Goal: Task Accomplishment & Management: Manage account settings

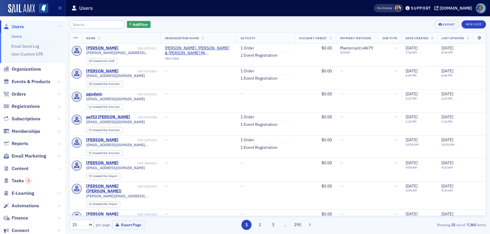
click at [57, 166] on button at bounding box center [58, 169] width 3 height 6
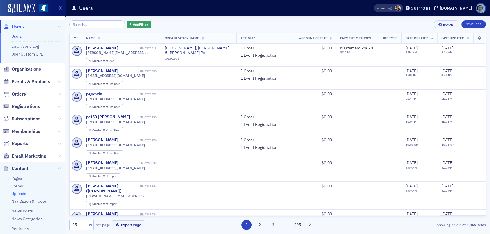
click at [20, 192] on link "Uploads" at bounding box center [18, 193] width 15 height 5
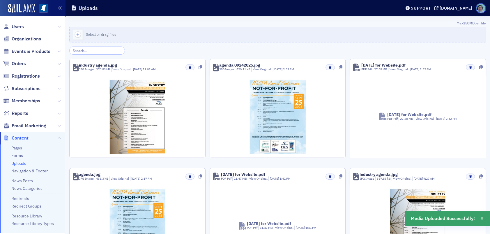
click at [128, 70] on link "View Original" at bounding box center [121, 69] width 18 height 4
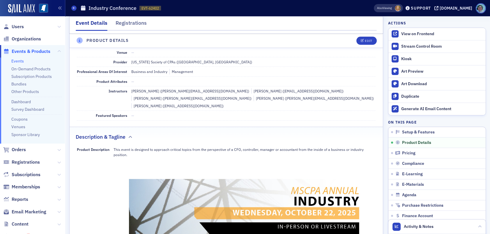
scroll to position [175, 0]
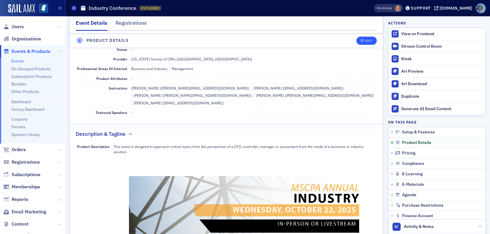
drag, startPoint x: 360, startPoint y: 35, endPoint x: 361, endPoint y: 40, distance: 4.5
click at [361, 39] on header "Product Details Edit" at bounding box center [226, 41] width 313 height 14
click at [365, 40] on div "Edit" at bounding box center [368, 40] width 7 height 3
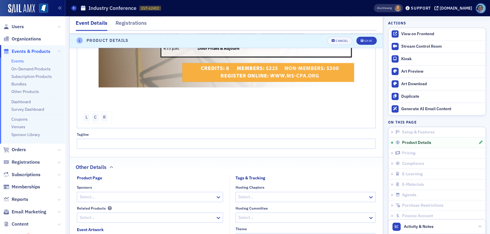
scroll to position [693, 0]
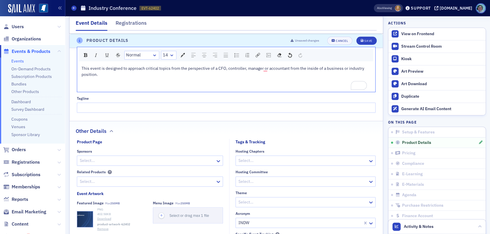
scroll to position [315, 0]
click at [364, 39] on div "Save" at bounding box center [368, 40] width 8 height 3
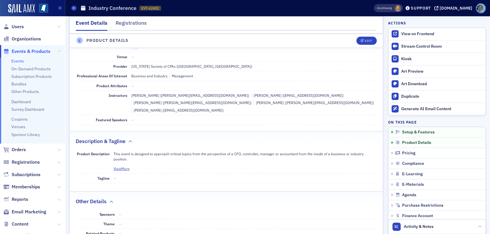
scroll to position [140, 0]
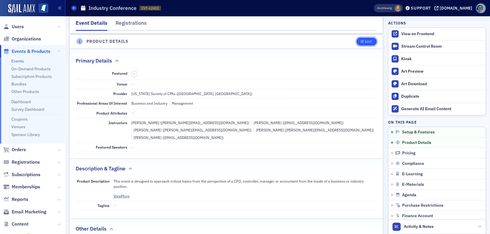
click at [357, 38] on button "Edit" at bounding box center [366, 42] width 20 height 8
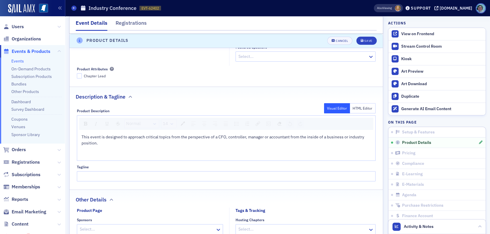
scroll to position [256, 0]
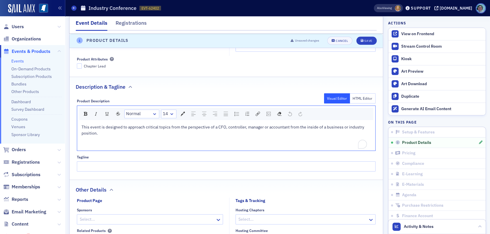
click at [138, 147] on div "To enrich screen reader interactions, please activate Accessibility in Grammarl…" at bounding box center [226, 146] width 290 height 6
click at [268, 112] on img "rdw-image-control" at bounding box center [268, 114] width 4 height 4
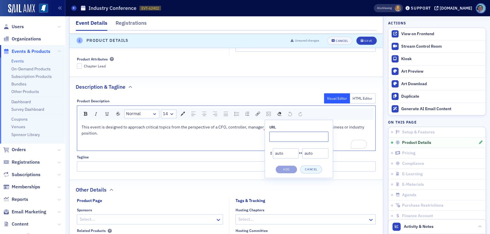
click at [280, 132] on input "rdw-image-control" at bounding box center [298, 137] width 59 height 10
paste input "https://cdn.sailamx.com/12/cms_uploads/43514321536f88cdbe57368daaa688fd/industr…"
type input "https://cdn.sailamx.com/12/cms_uploads/43514321536f88cdbe57368daaa688fd/industr…"
click at [289, 171] on button "Add" at bounding box center [286, 170] width 22 height 8
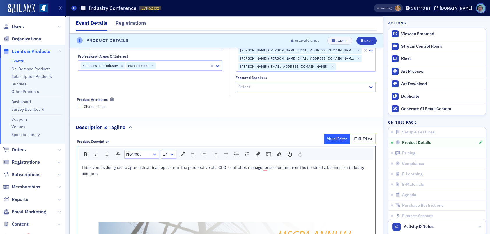
scroll to position [198, 0]
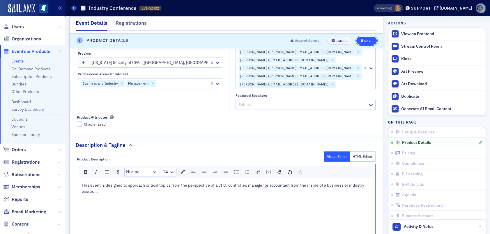
click at [366, 39] on div "Save" at bounding box center [368, 40] width 8 height 3
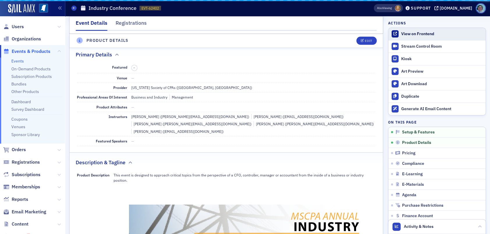
scroll to position [140, 0]
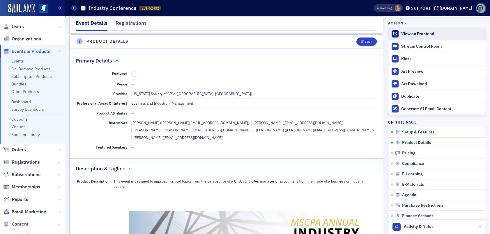
click at [424, 33] on div "View on Frontend" at bounding box center [441, 33] width 81 height 5
